Goal: Complete application form

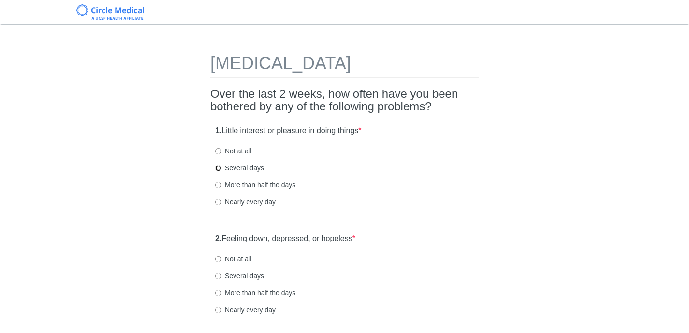
click at [219, 169] on input "Several days" at bounding box center [218, 168] width 6 height 6
radio input "true"
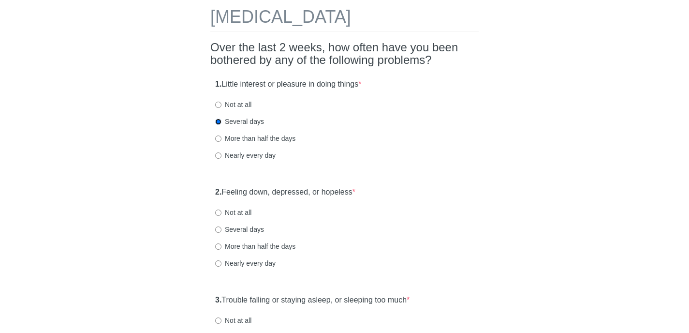
scroll to position [104, 0]
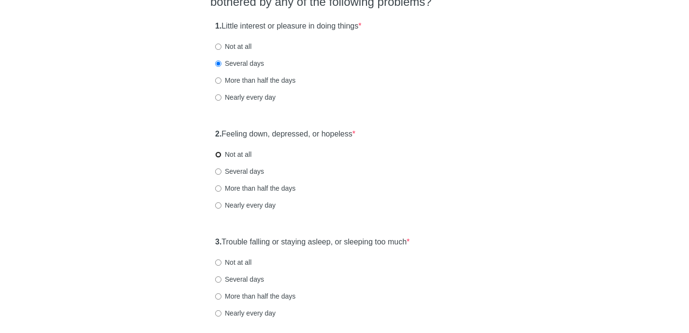
click at [218, 157] on input "Not at all" at bounding box center [218, 154] width 6 height 6
radio input "true"
drag, startPoint x: 220, startPoint y: 280, endPoint x: 580, endPoint y: 195, distance: 370.1
click at [222, 279] on label "Several days" at bounding box center [239, 279] width 49 height 10
click at [222, 279] on input "Several days" at bounding box center [218, 279] width 6 height 6
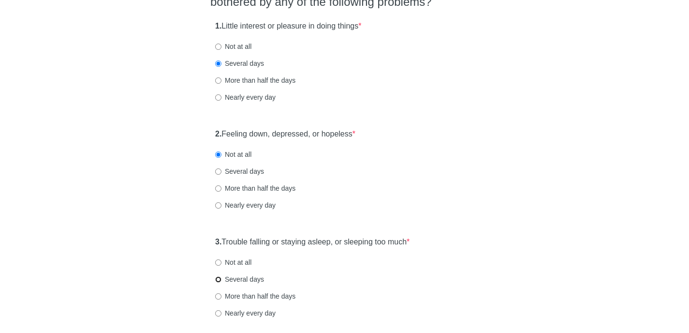
radio input "true"
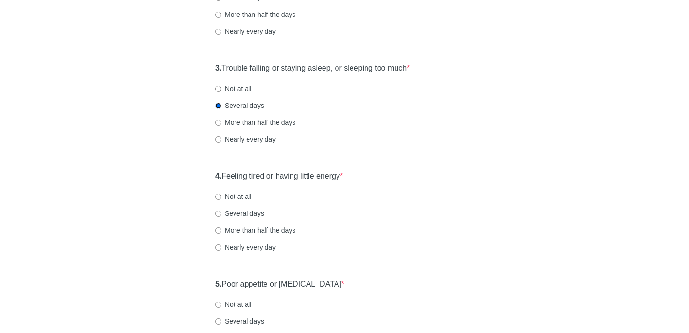
scroll to position [280, 0]
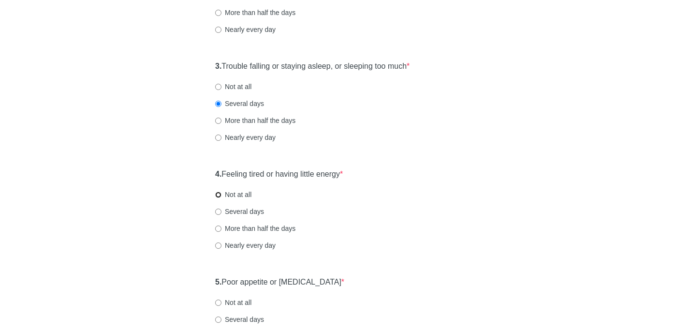
click at [218, 193] on input "Not at all" at bounding box center [218, 195] width 6 height 6
radio input "true"
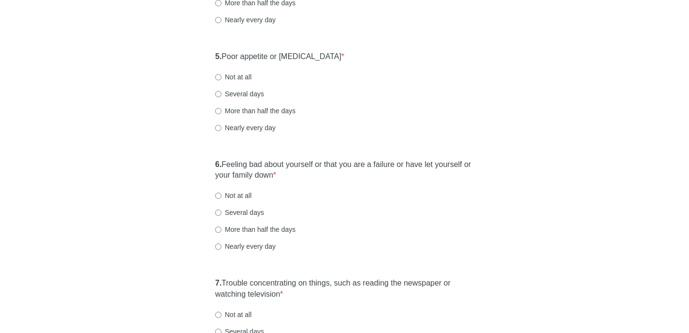
scroll to position [537, 0]
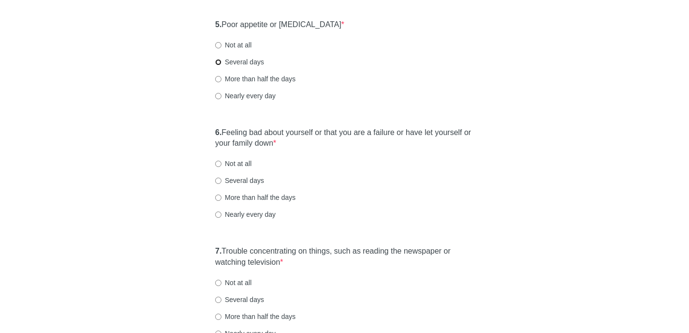
click at [217, 64] on input "Several days" at bounding box center [218, 62] width 6 height 6
radio input "true"
click at [219, 180] on input "Several days" at bounding box center [218, 181] width 6 height 6
radio input "true"
click at [220, 196] on input "More than half the days" at bounding box center [218, 197] width 6 height 6
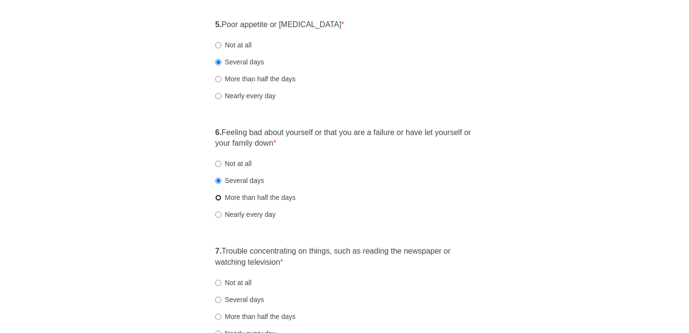
radio input "true"
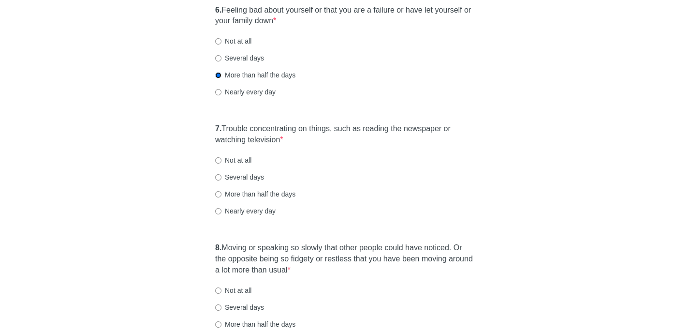
scroll to position [724, 0]
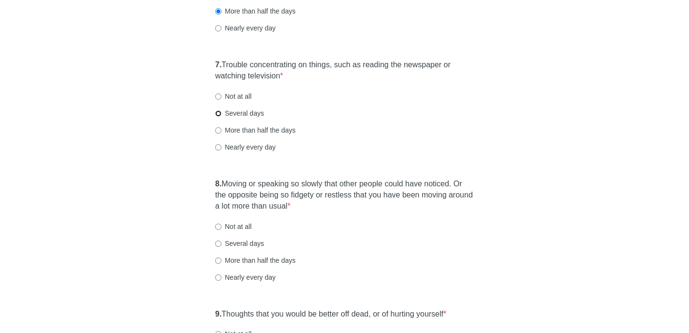
click at [219, 114] on input "Several days" at bounding box center [218, 113] width 6 height 6
radio input "true"
click at [218, 230] on label "Not at all" at bounding box center [233, 227] width 36 height 10
click at [218, 230] on input "Not at all" at bounding box center [218, 226] width 6 height 6
radio input "true"
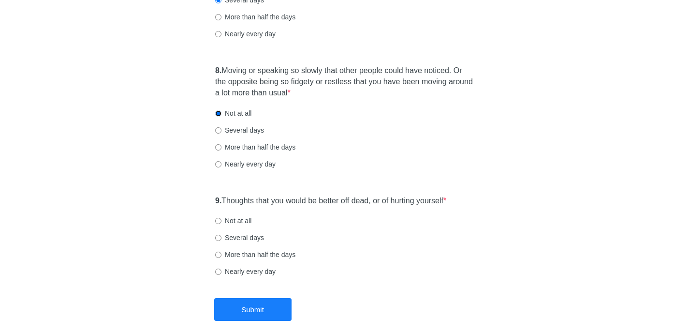
scroll to position [842, 0]
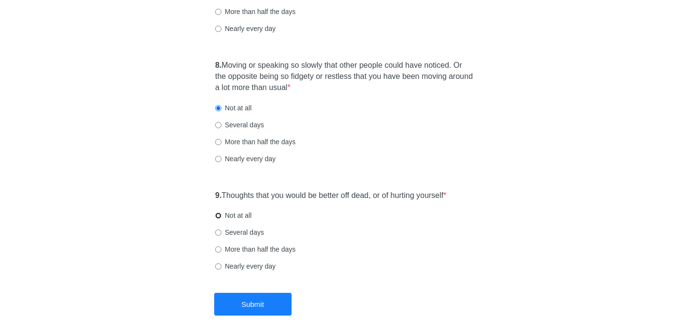
click at [220, 214] on input "Not at all" at bounding box center [218, 215] width 6 height 6
radio input "true"
click at [262, 301] on button "Submit" at bounding box center [252, 304] width 77 height 23
